Goal: Find specific page/section: Find specific page/section

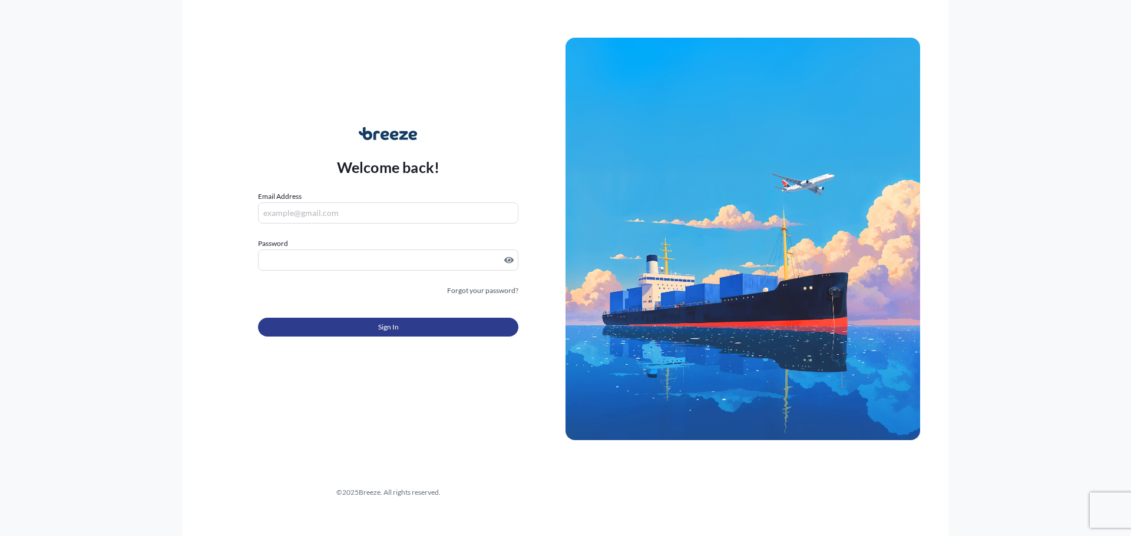
type input "[PERSON_NAME][EMAIL_ADDRESS][DOMAIN_NAME]"
click at [366, 320] on button "Sign In" at bounding box center [388, 327] width 260 height 19
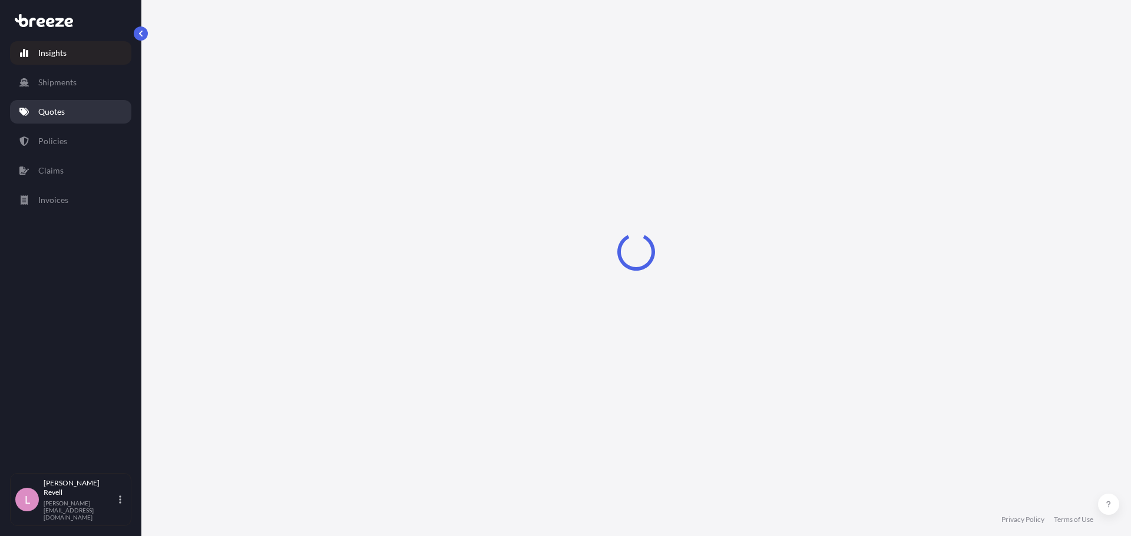
click at [58, 102] on link "Quotes" at bounding box center [70, 112] width 121 height 24
